Goal: Information Seeking & Learning: Check status

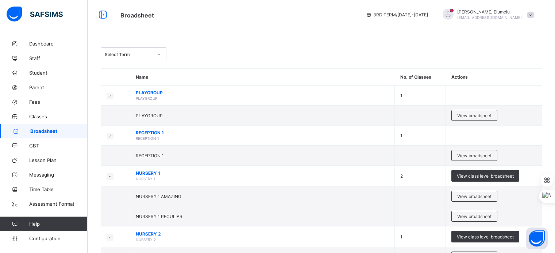
scroll to position [379, 0]
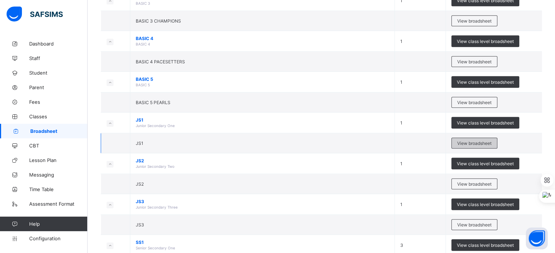
click at [468, 142] on span "View broadsheet" at bounding box center [474, 143] width 34 height 5
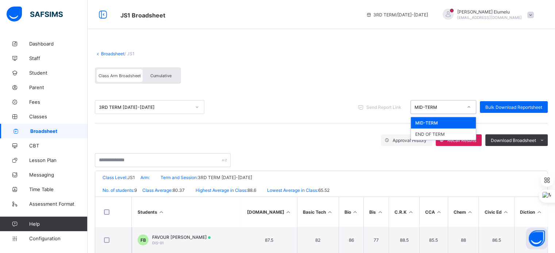
click at [458, 111] on div "MID-TERM" at bounding box center [436, 107] width 51 height 10
click at [438, 134] on div "END OF TERM" at bounding box center [443, 134] width 65 height 11
click at [270, 143] on div "Approval History Recall Results Download Broadsheet PDF Excel sheet" at bounding box center [321, 141] width 453 height 12
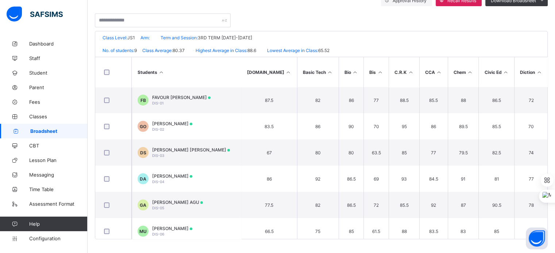
scroll to position [141, 0]
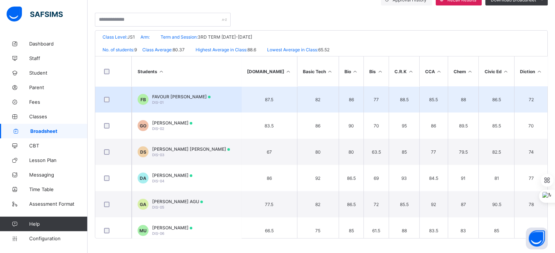
click at [177, 96] on span "FAVOUR [PERSON_NAME]" at bounding box center [181, 96] width 58 height 5
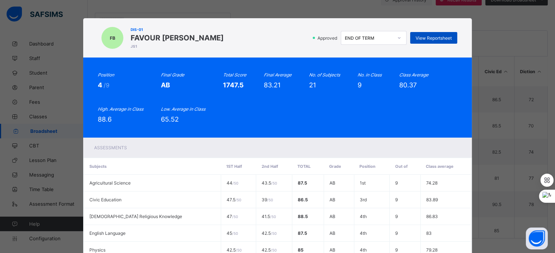
click at [430, 42] on div "View Reportsheet" at bounding box center [433, 38] width 47 height 12
click at [292, 113] on div "Position 4 /9 Final Grade AB Total Score 1747.5 Final Average 83.21 No. of Subj…" at bounding box center [277, 97] width 359 height 51
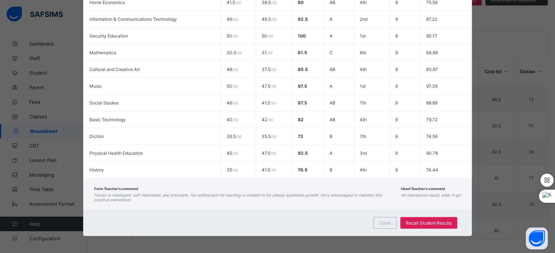
scroll to position [350, 0]
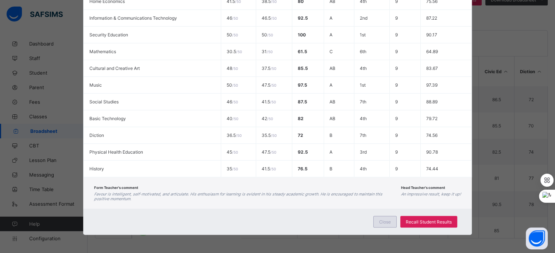
click at [378, 223] on div "Close" at bounding box center [384, 222] width 23 height 12
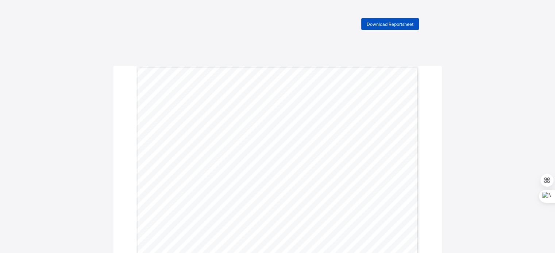
click at [385, 26] on span "Download Reportsheet" at bounding box center [390, 24] width 47 height 5
